Goal: Navigation & Orientation: Understand site structure

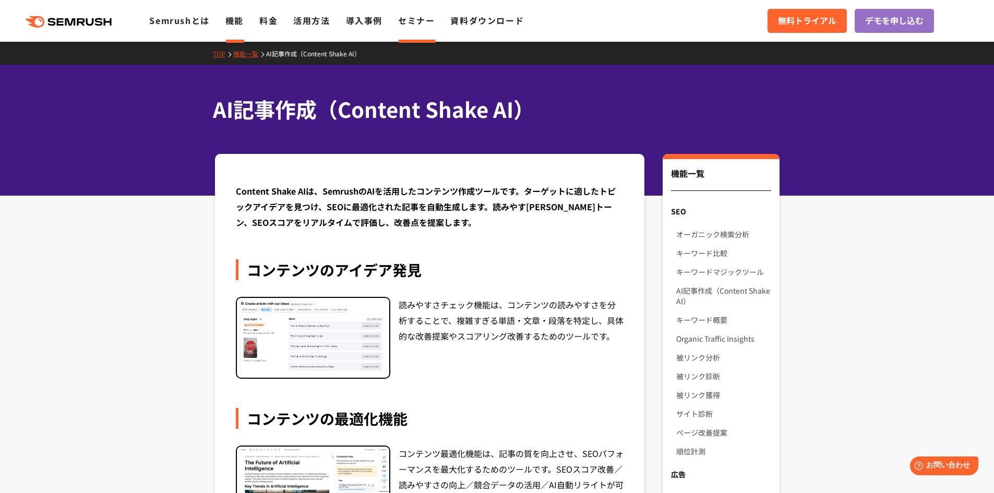
click at [410, 20] on link "セミナー" at bounding box center [416, 20] width 37 height 13
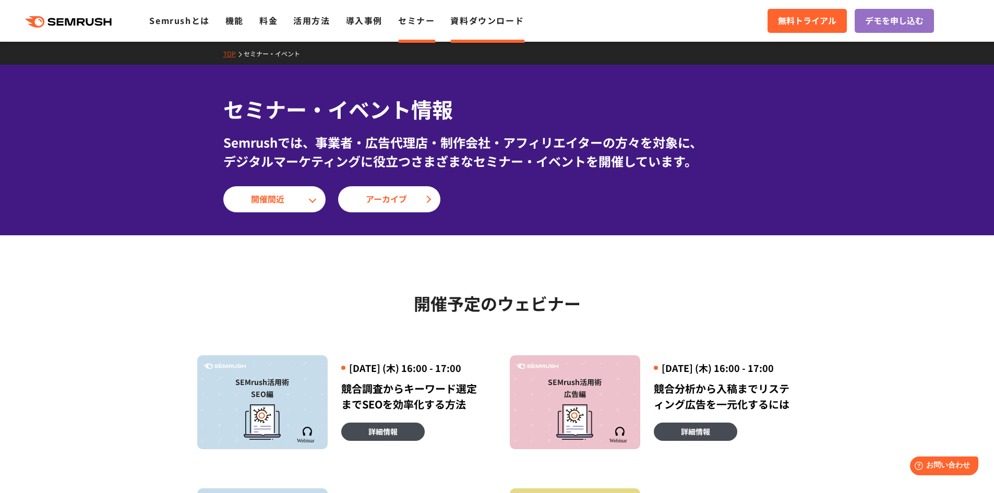
click at [469, 17] on link "資料ダウンロード" at bounding box center [487, 20] width 74 height 13
click at [363, 17] on link "導入事例" at bounding box center [364, 20] width 37 height 13
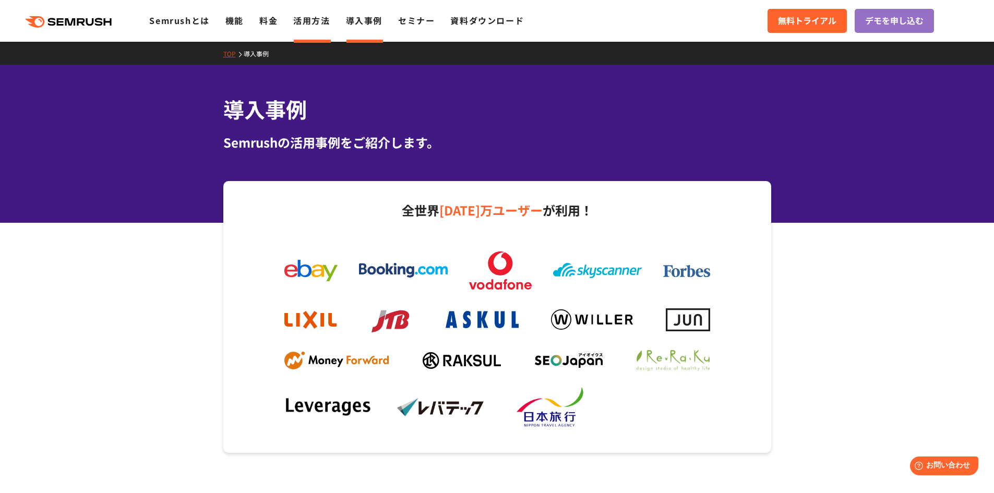
click at [299, 24] on link "活用方法" at bounding box center [311, 20] width 37 height 13
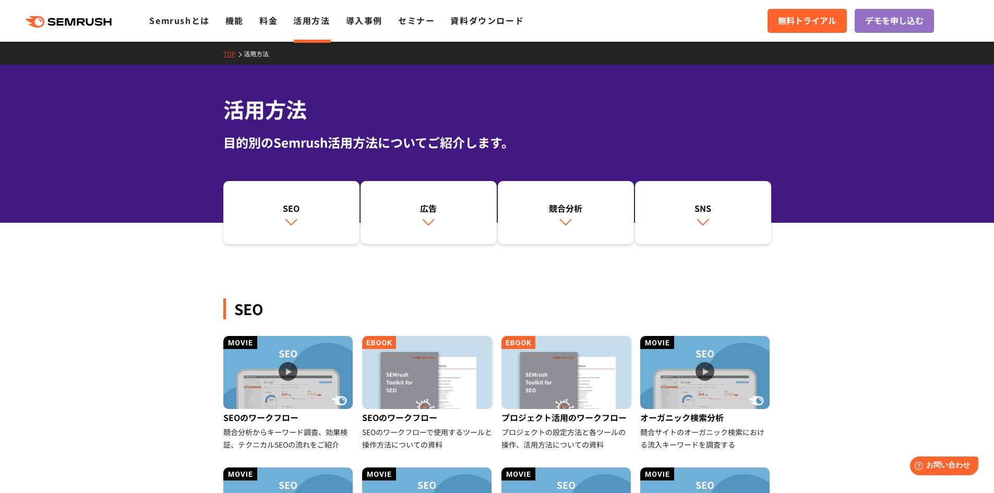
click at [268, 21] on link "料金" at bounding box center [268, 20] width 18 height 13
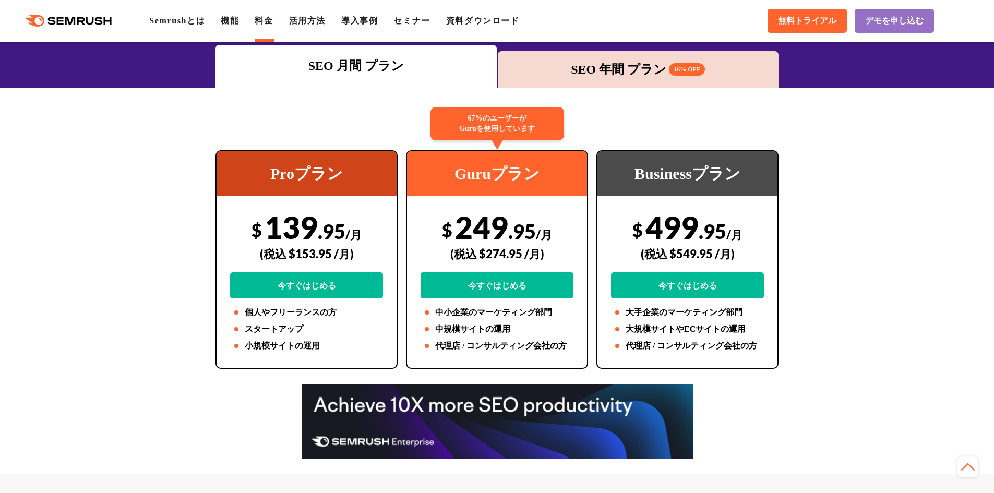
scroll to position [104, 0]
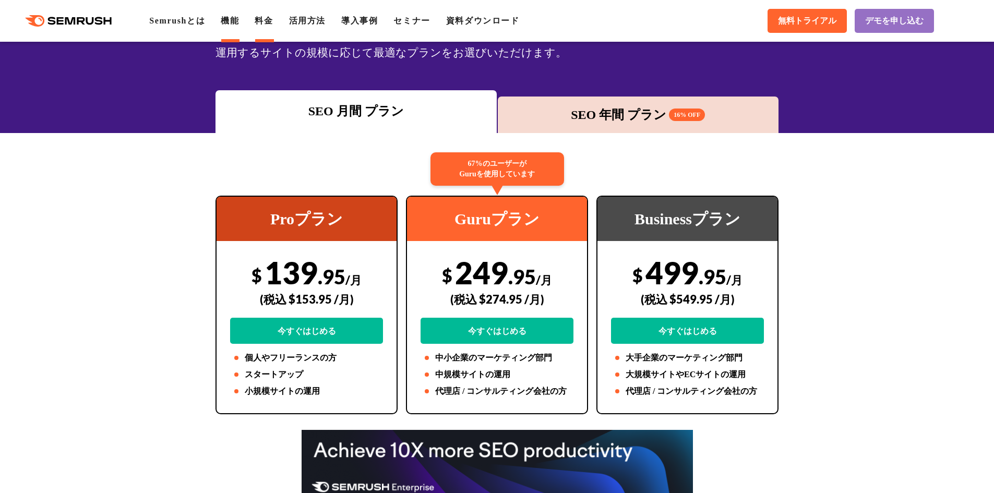
click at [239, 19] on link "機能" at bounding box center [230, 20] width 18 height 9
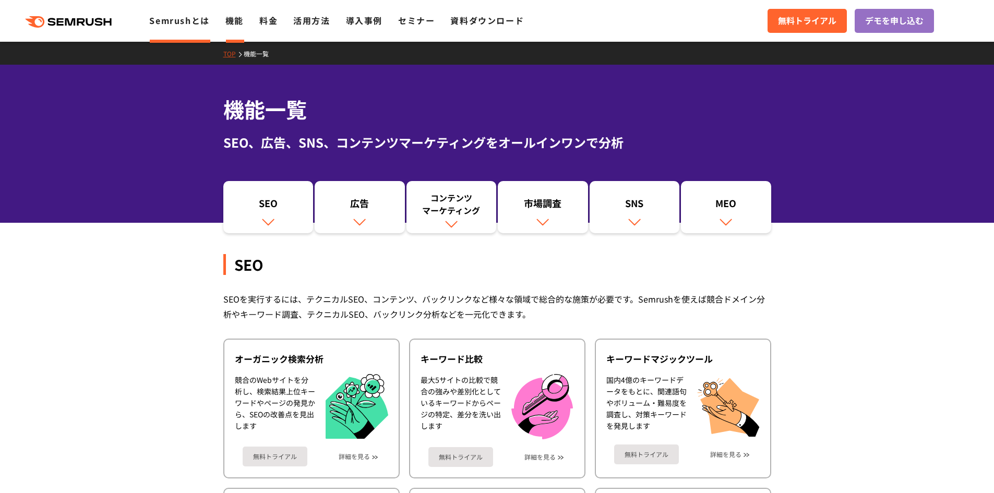
click at [172, 17] on link "Semrushとは" at bounding box center [179, 20] width 60 height 13
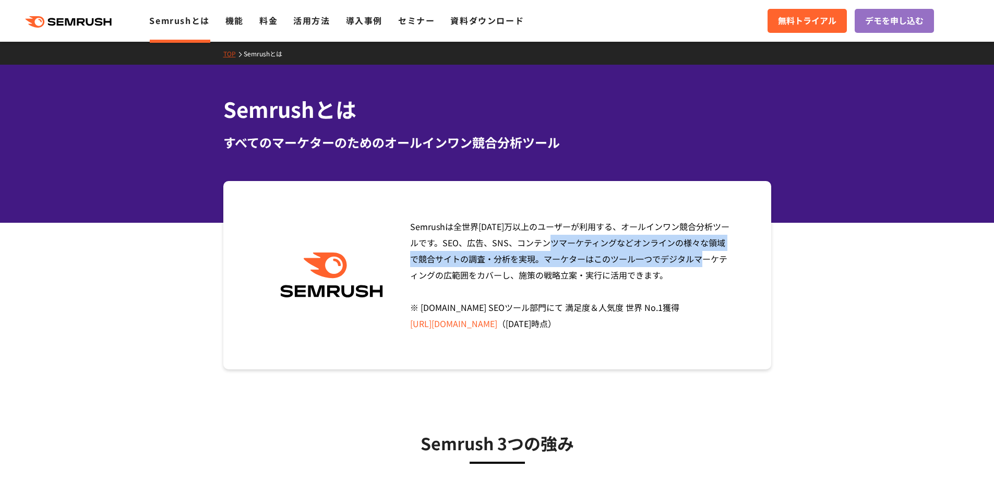
drag, startPoint x: 422, startPoint y: 239, endPoint x: 542, endPoint y: 264, distance: 123.1
click at [542, 264] on span "Semrushは全世界[DATE]万以上のユーザーが利用する、オールインワン競合分析ツールです。SEO、広告、SNS、コンテンツマーケティングなどオンラインの…" at bounding box center [569, 275] width 319 height 110
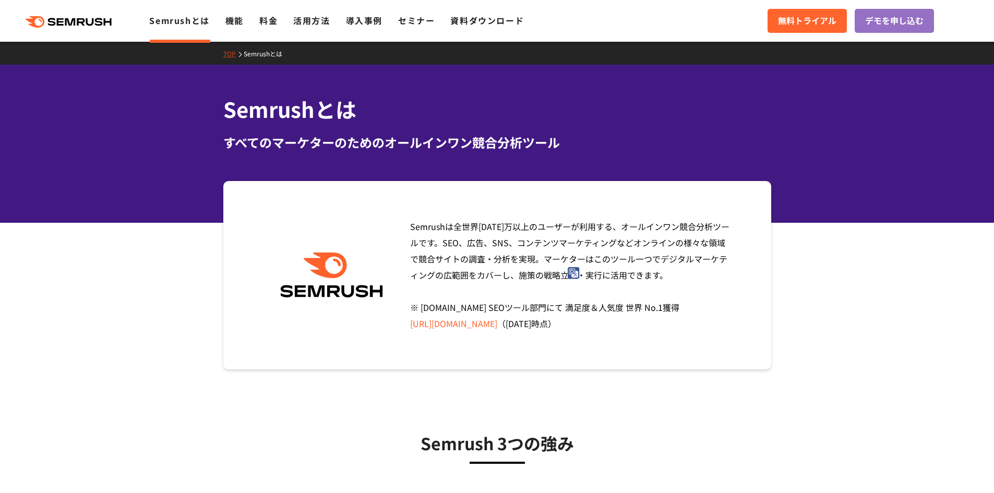
click at [499, 281] on div "Semrushは全世界[DATE]万以上のユーザーが利用する、オールインワン競合分析ツールです。SEO、広告、SNS、コンテンツマーケティングなどオンラインの…" at bounding box center [567, 275] width 331 height 113
drag, startPoint x: 464, startPoint y: 264, endPoint x: 682, endPoint y: 280, distance: 218.8
click at [682, 280] on div "Semrushは全世界1000万以上のユーザーが利用する、オールインワン競合分析ツールです。SEO、広告、SNS、コンテンツマーケティングなどオンラインの様々…" at bounding box center [567, 275] width 331 height 113
click at [753, 303] on div "Semrushは全世界1000万以上のユーザーが利用する、オールインワン競合分析ツールです。SEO、広告、SNS、コンテンツマーケティングなどオンラインの様々…" at bounding box center [497, 275] width 548 height 188
